Goal: Information Seeking & Learning: Compare options

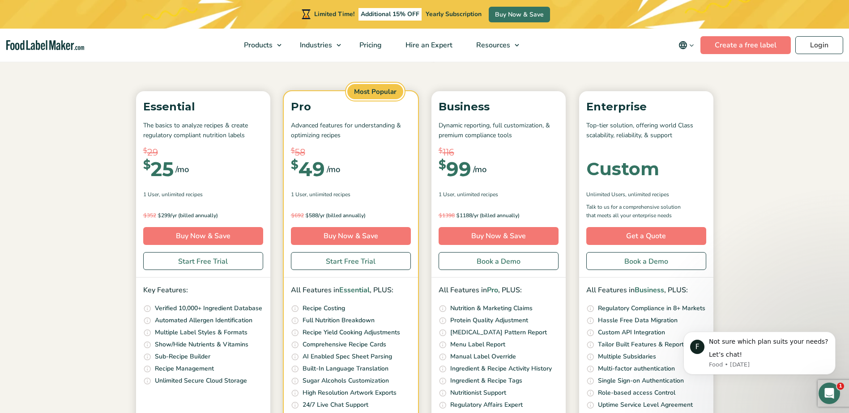
scroll to position [45, 0]
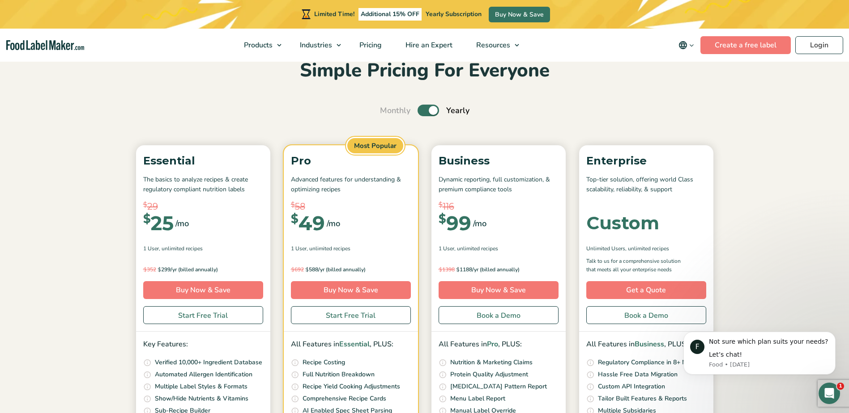
click at [428, 111] on label "Toggle" at bounding box center [427, 111] width 21 height 12
click at [387, 111] on input "Toggle" at bounding box center [385, 111] width 6 height 6
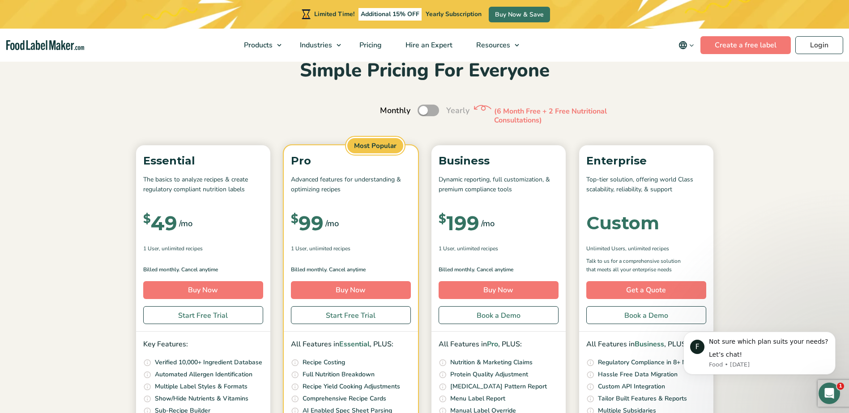
click at [429, 113] on label "Toggle" at bounding box center [427, 111] width 21 height 12
click at [387, 113] on input "Toggle" at bounding box center [385, 111] width 6 height 6
checkbox input "true"
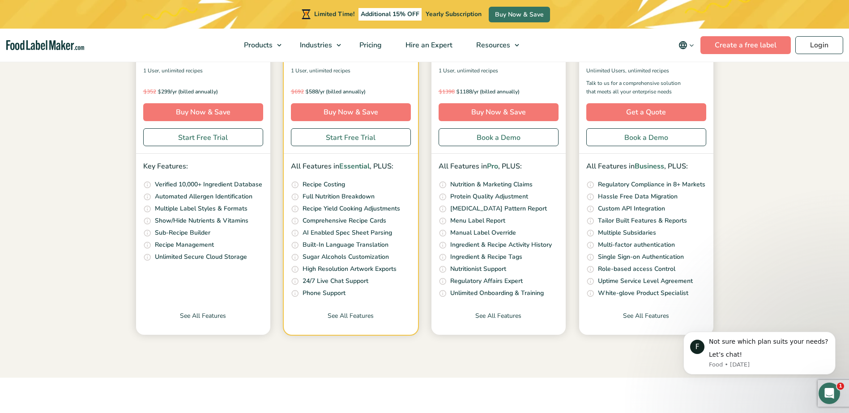
scroll to position [224, 0]
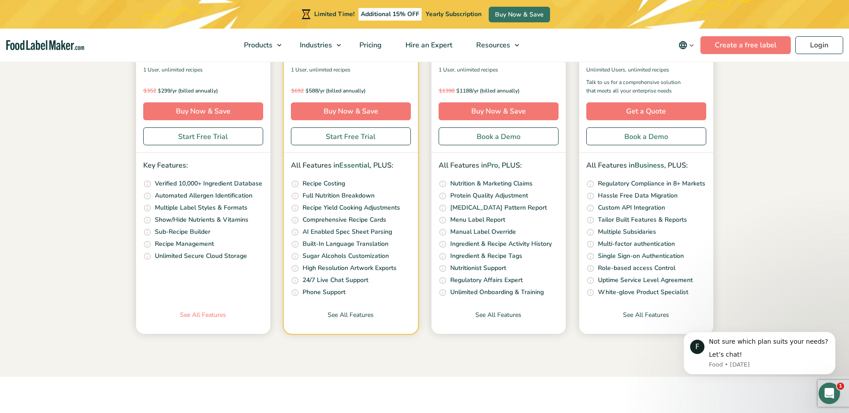
click at [219, 317] on link "See All Features" at bounding box center [203, 323] width 134 height 24
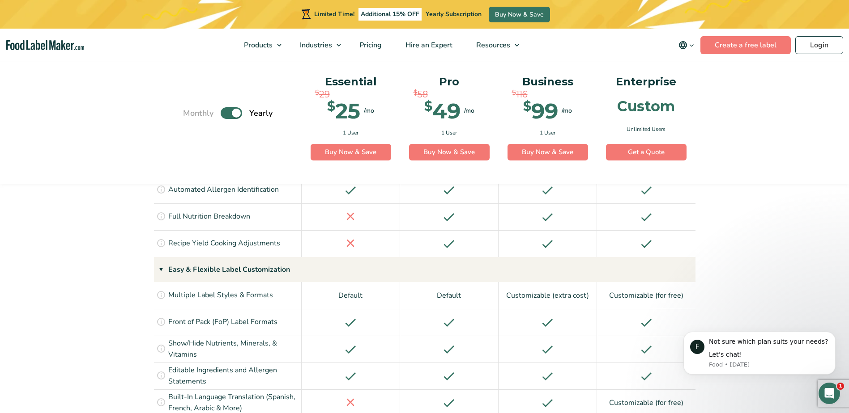
scroll to position [940, 0]
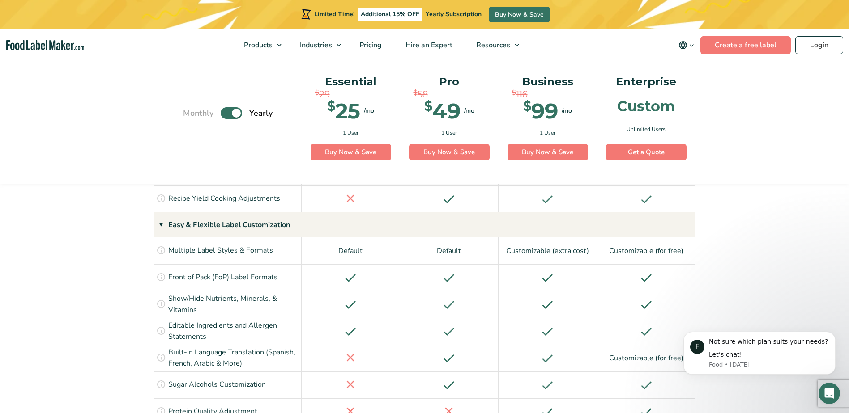
click at [232, 112] on label "Toggle" at bounding box center [231, 114] width 21 height 12
click at [191, 112] on input "Toggle" at bounding box center [188, 114] width 6 height 6
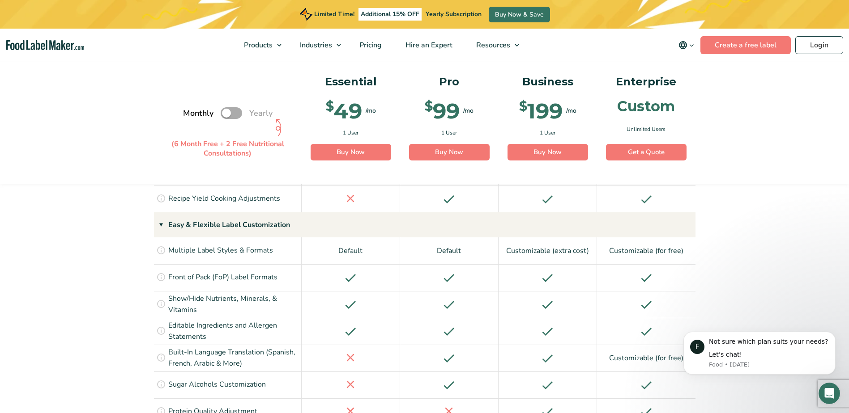
click at [232, 112] on label "Toggle" at bounding box center [231, 114] width 21 height 12
click at [191, 112] on input "Toggle" at bounding box center [188, 114] width 6 height 6
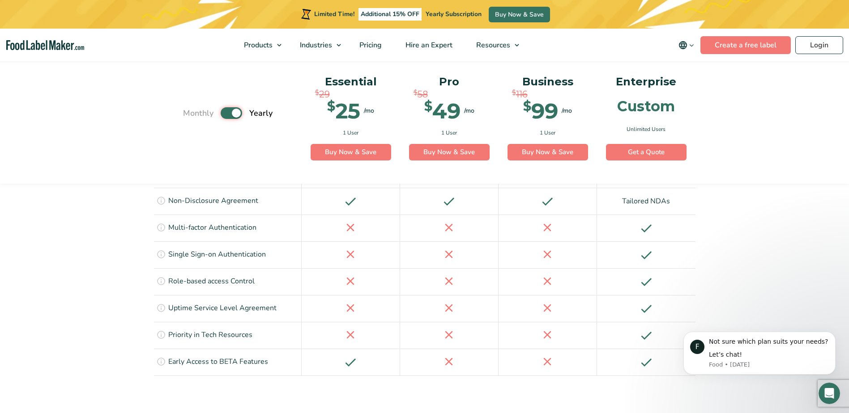
scroll to position [2103, 0]
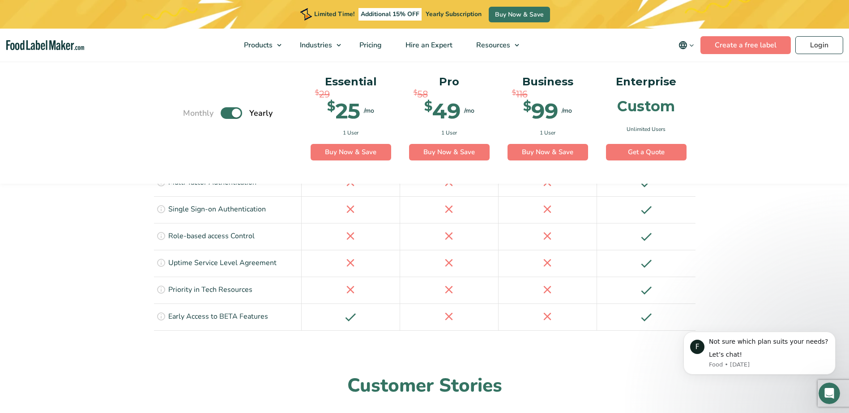
click at [229, 109] on label "Toggle" at bounding box center [231, 114] width 21 height 12
click at [191, 111] on input "Toggle" at bounding box center [188, 114] width 6 height 6
checkbox input "false"
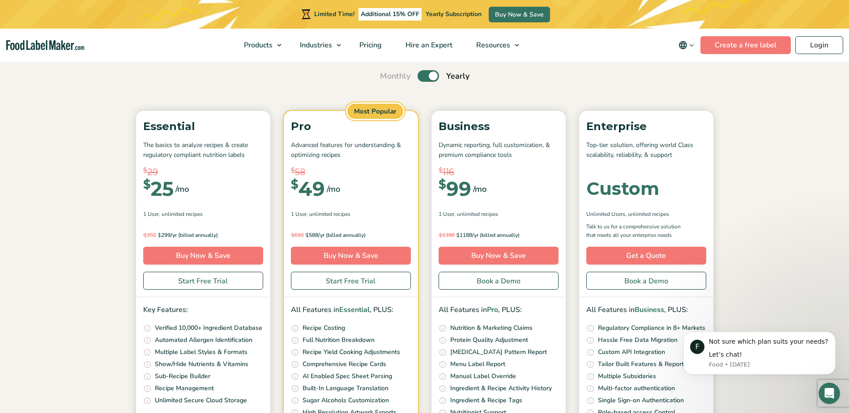
scroll to position [0, 0]
